Goal: Find specific page/section: Find specific page/section

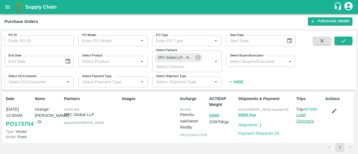
scroll to position [163, 0]
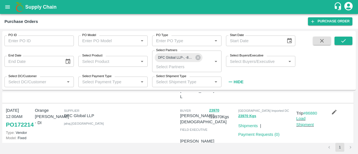
drag, startPoint x: 0, startPoint y: 0, endPoint x: 268, endPoint y: 6, distance: 268.5
click at [268, 6] on h1 "Supply Chain" at bounding box center [179, 7] width 308 height 8
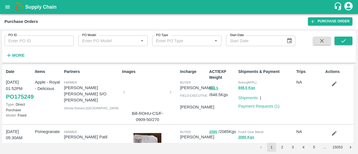
click at [268, 16] on div "Purchase Orders Purchase Order" at bounding box center [179, 21] width 358 height 15
